Goal: Task Accomplishment & Management: Manage account settings

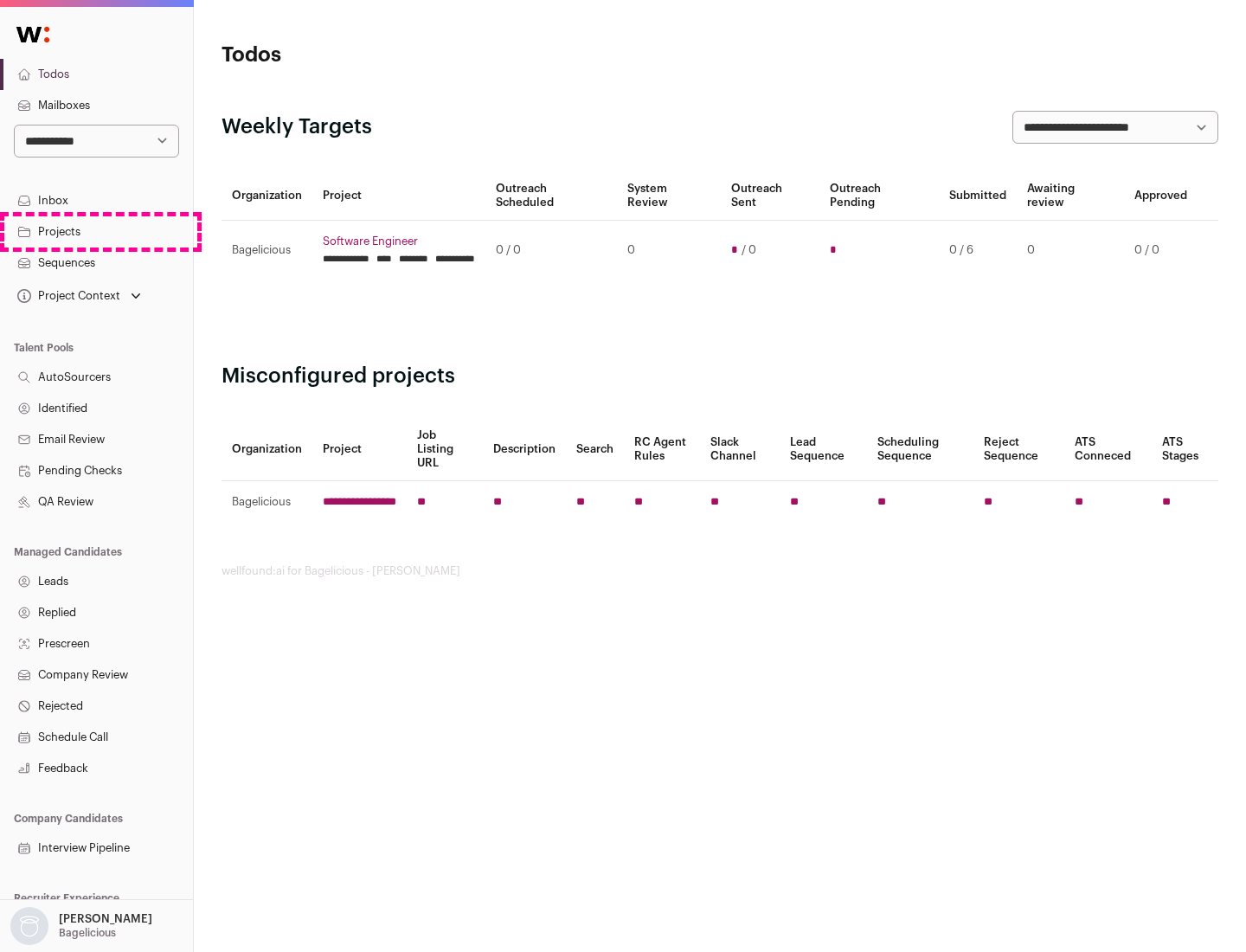
click at [96, 231] on link "Projects" at bounding box center [97, 232] width 193 height 31
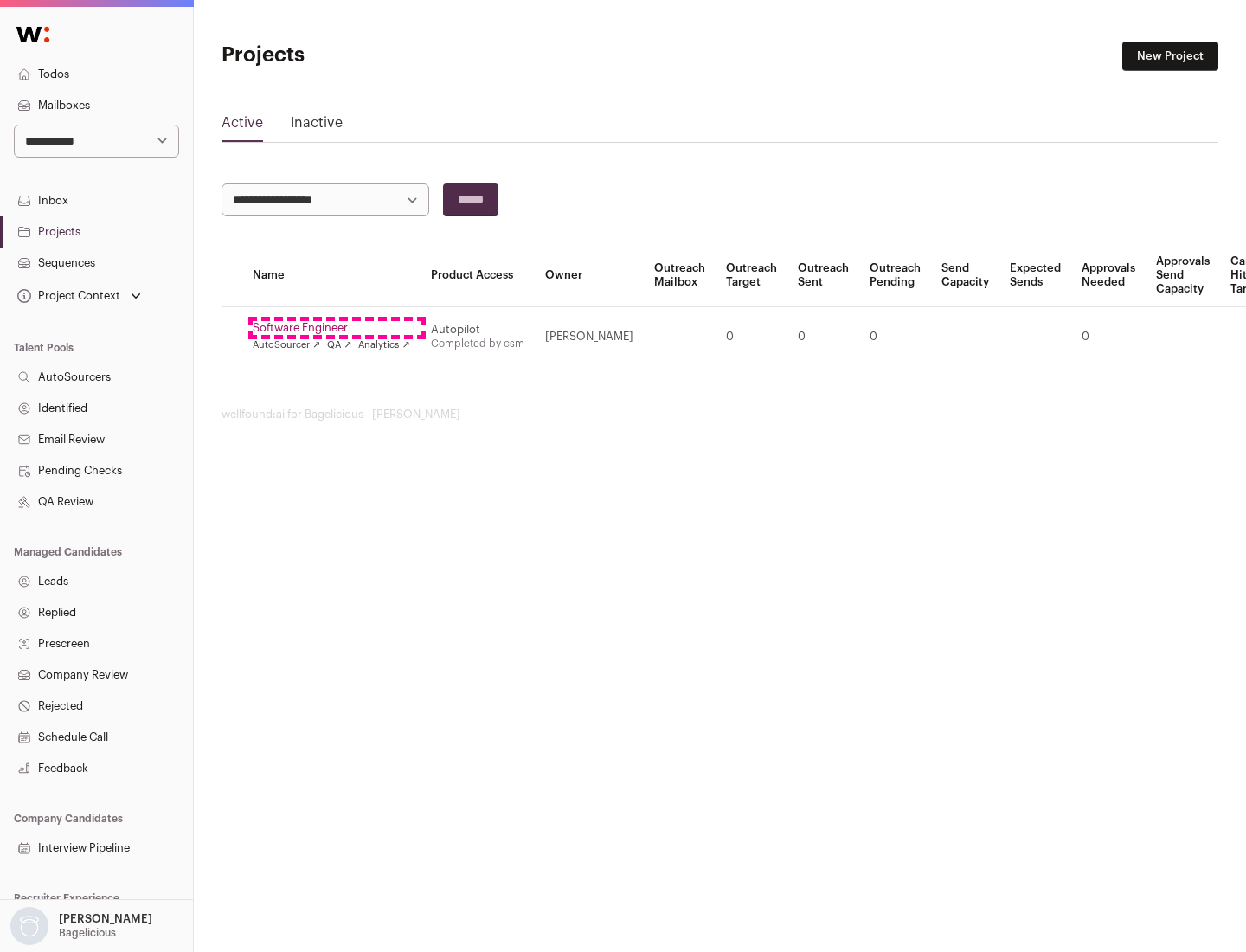
click at [336, 328] on link "Software Engineer" at bounding box center [331, 328] width 157 height 14
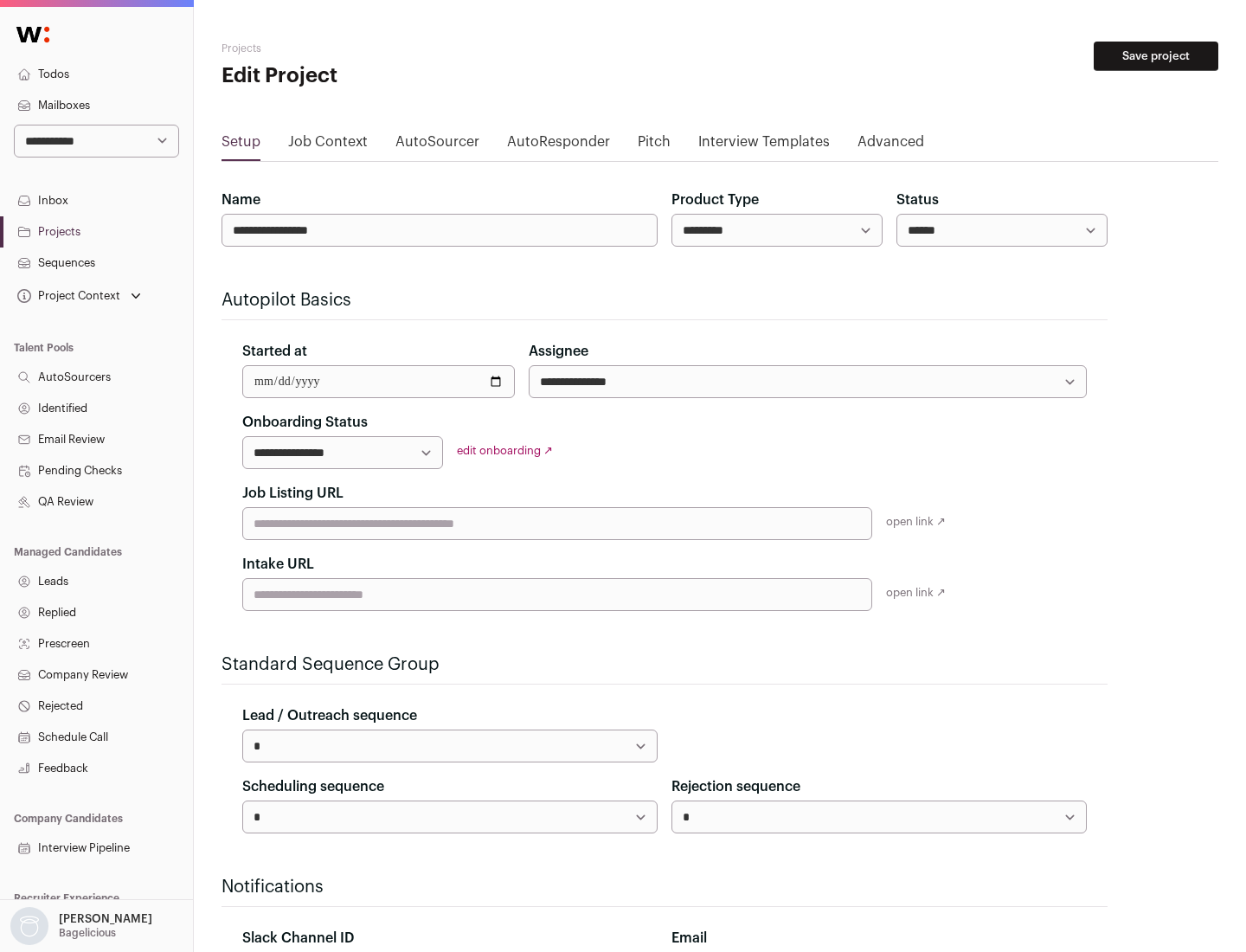
click at [1156, 57] on button "Save project" at bounding box center [1156, 57] width 124 height 30
